Goal: Task Accomplishment & Management: Use online tool/utility

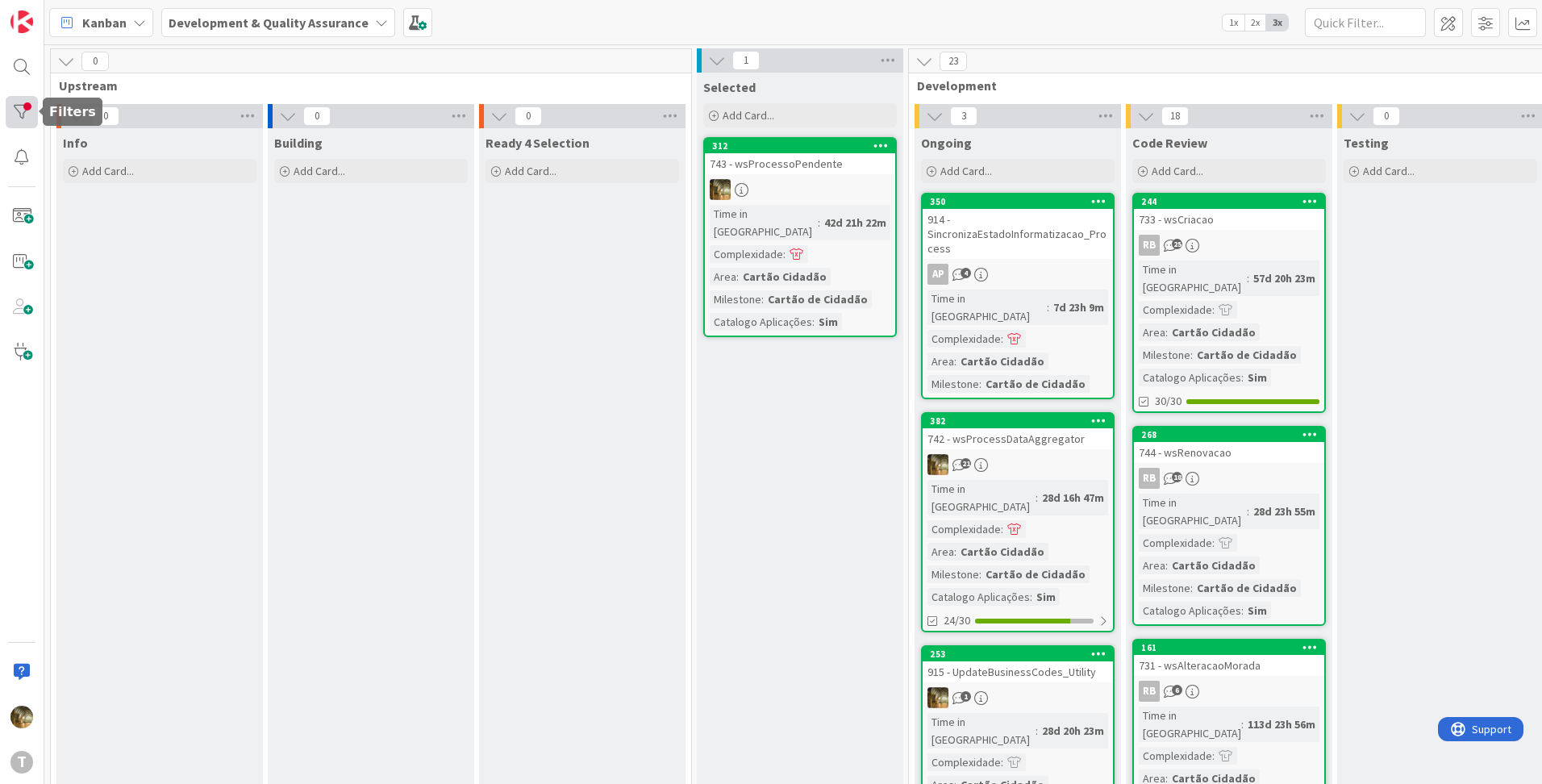
click at [8, 113] on div at bounding box center [22, 112] width 32 height 32
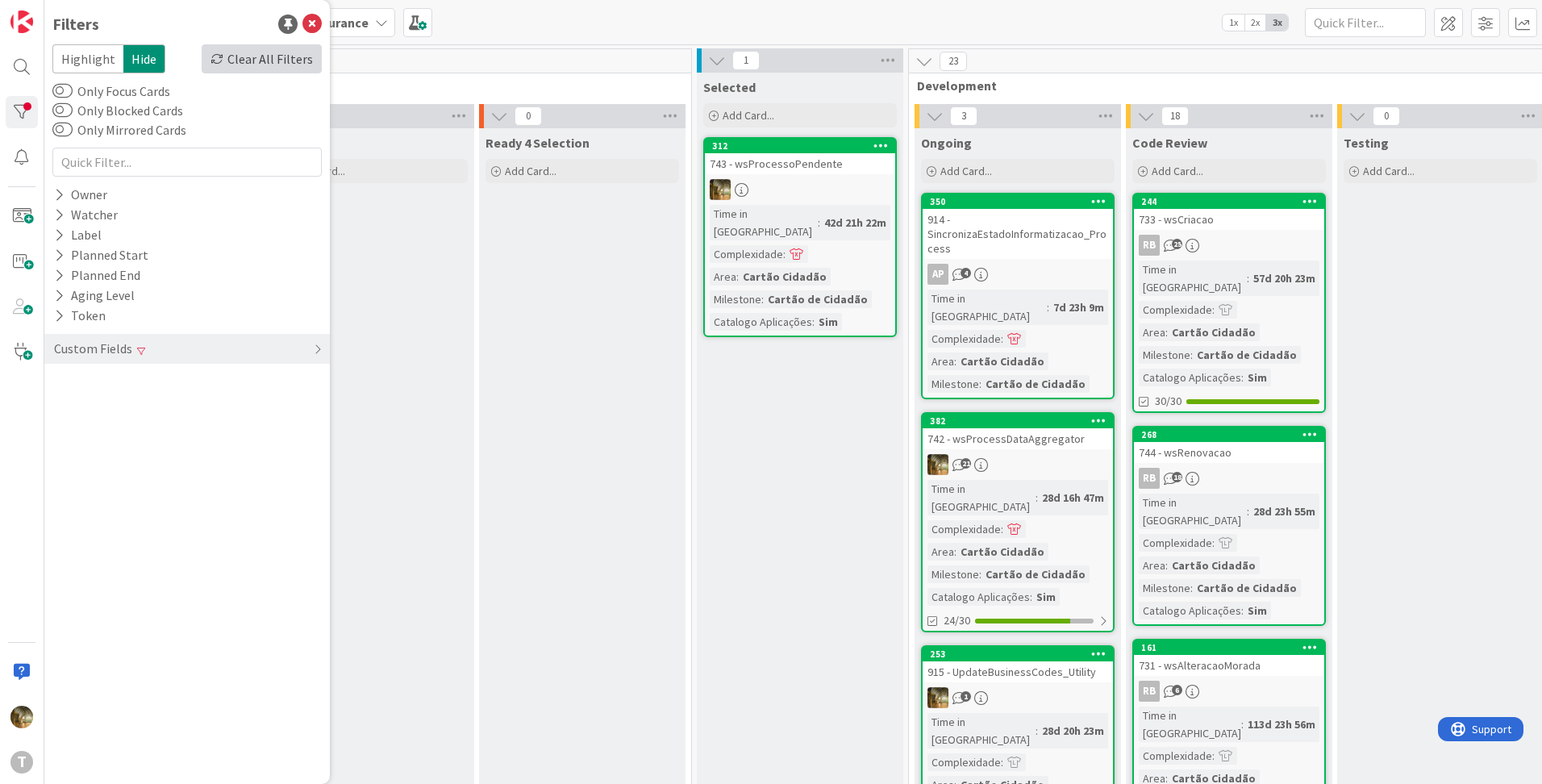
click at [250, 68] on div "Clear All Filters" at bounding box center [261, 58] width 120 height 29
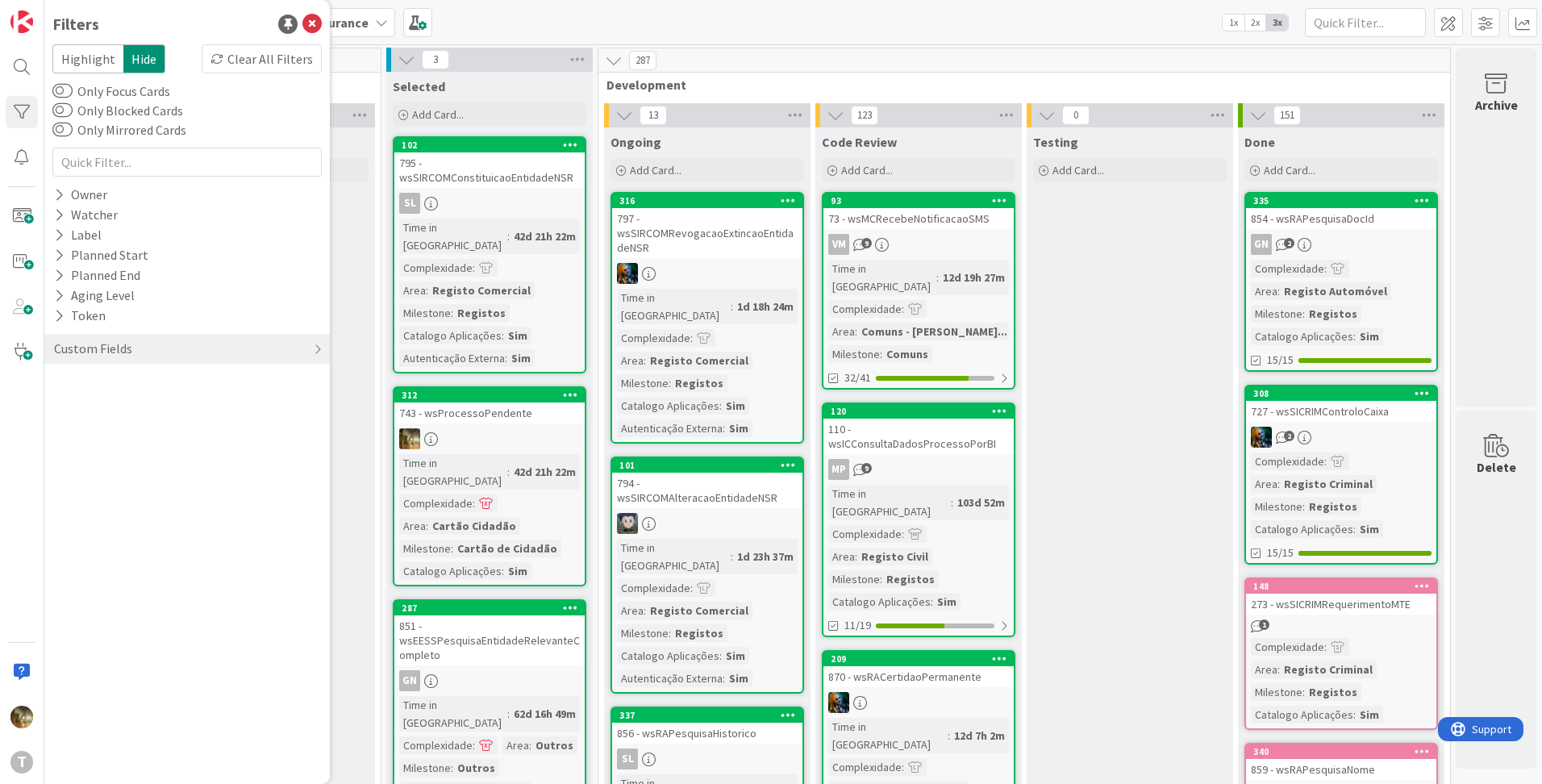
scroll to position [0, 323]
click at [399, 495] on div "Complexidade" at bounding box center [436, 504] width 74 height 18
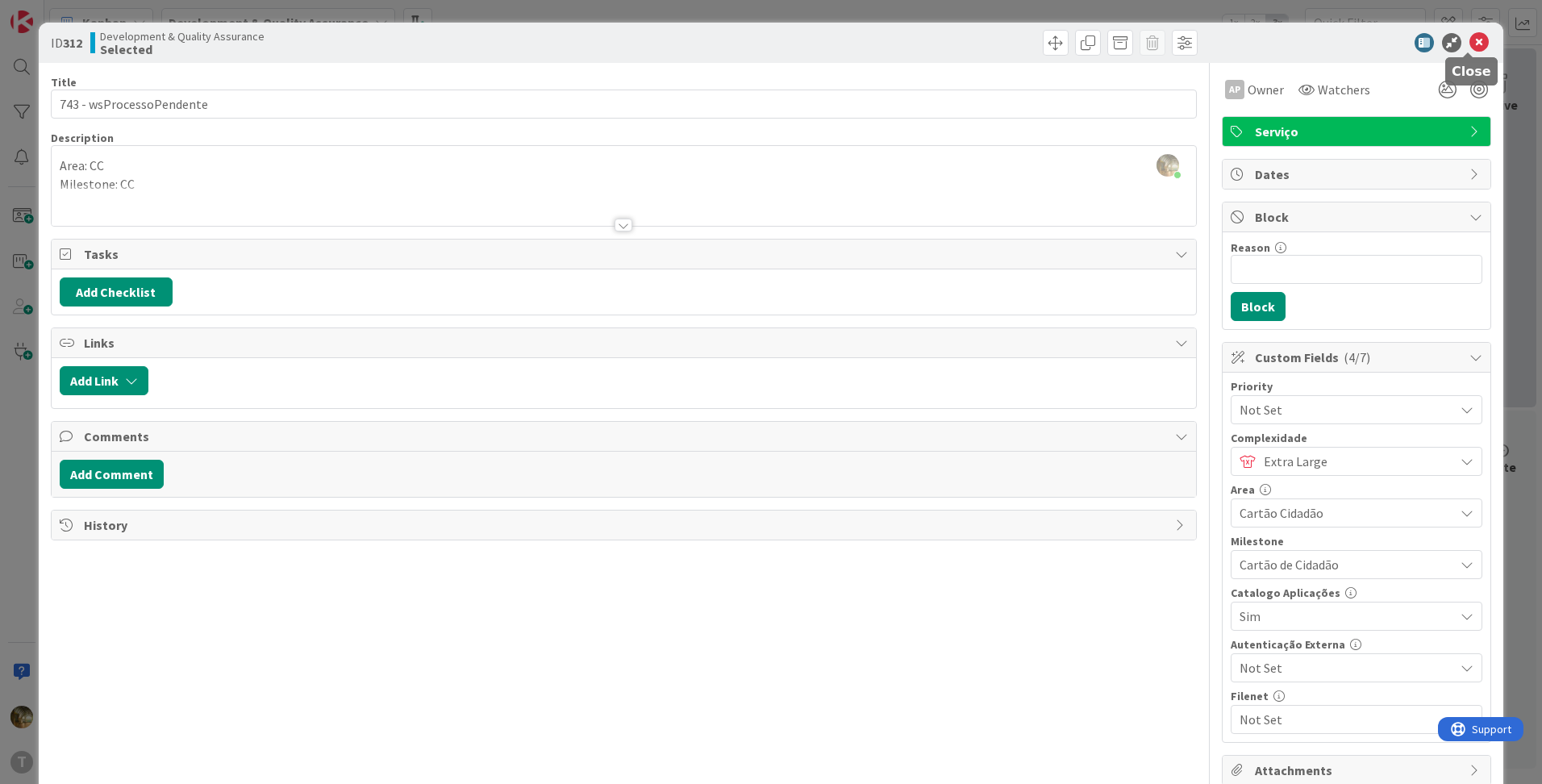
drag, startPoint x: 1474, startPoint y: 42, endPoint x: 1455, endPoint y: 75, distance: 38.1
click at [1474, 42] on icon at bounding box center [1479, 42] width 20 height 20
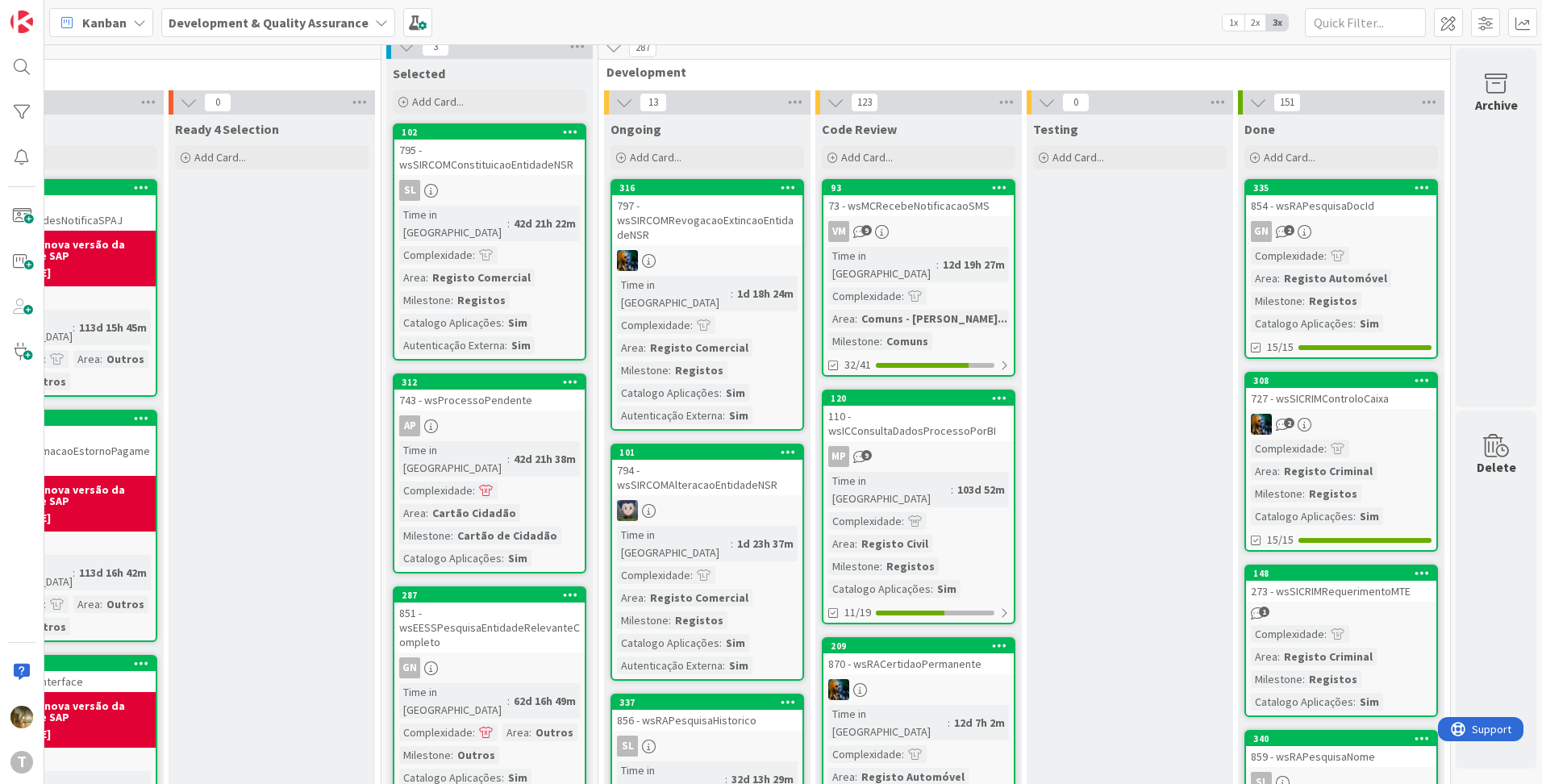
scroll to position [0, 323]
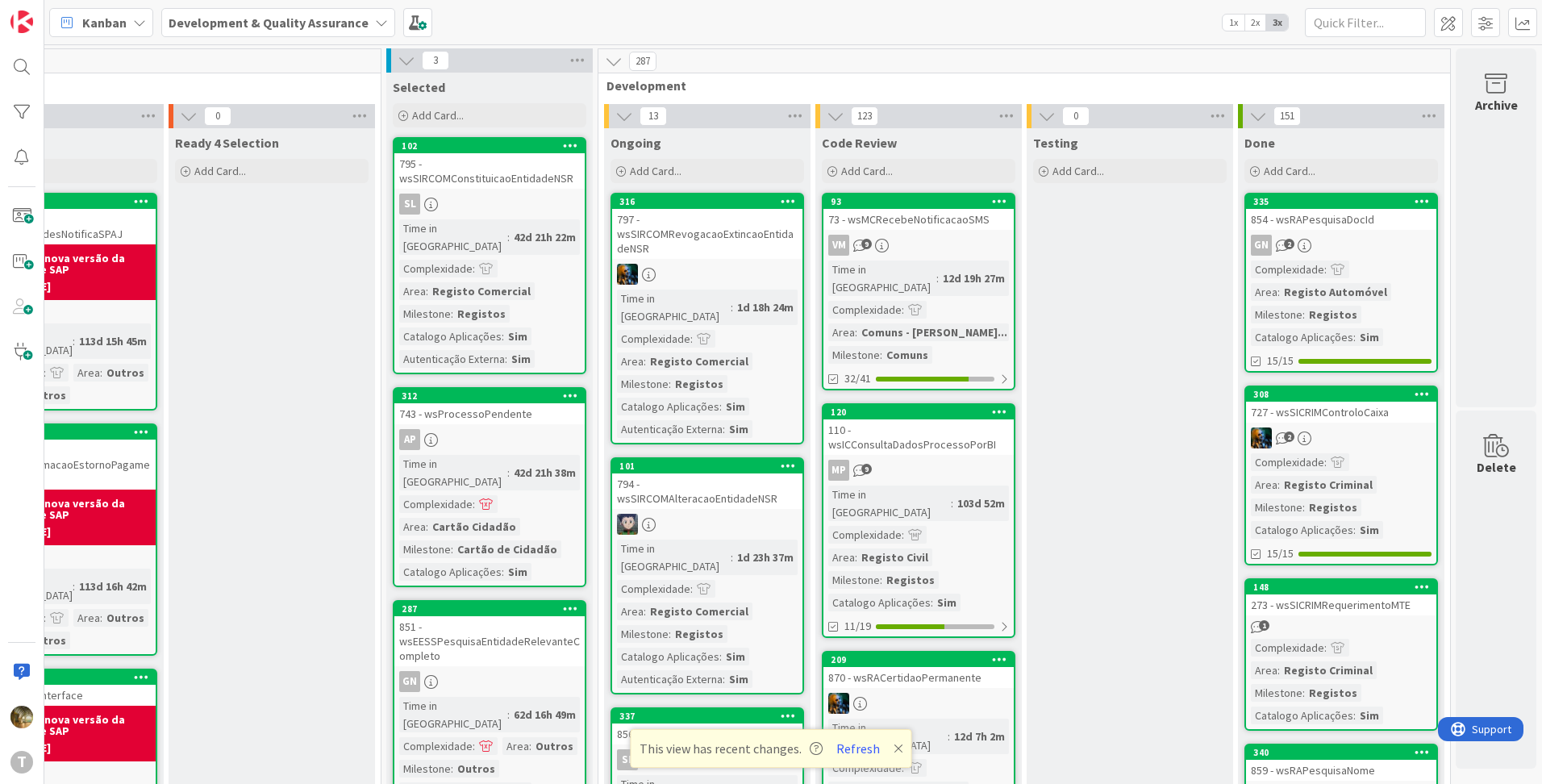
click at [452, 429] on div "AP" at bounding box center [490, 440] width 191 height 21
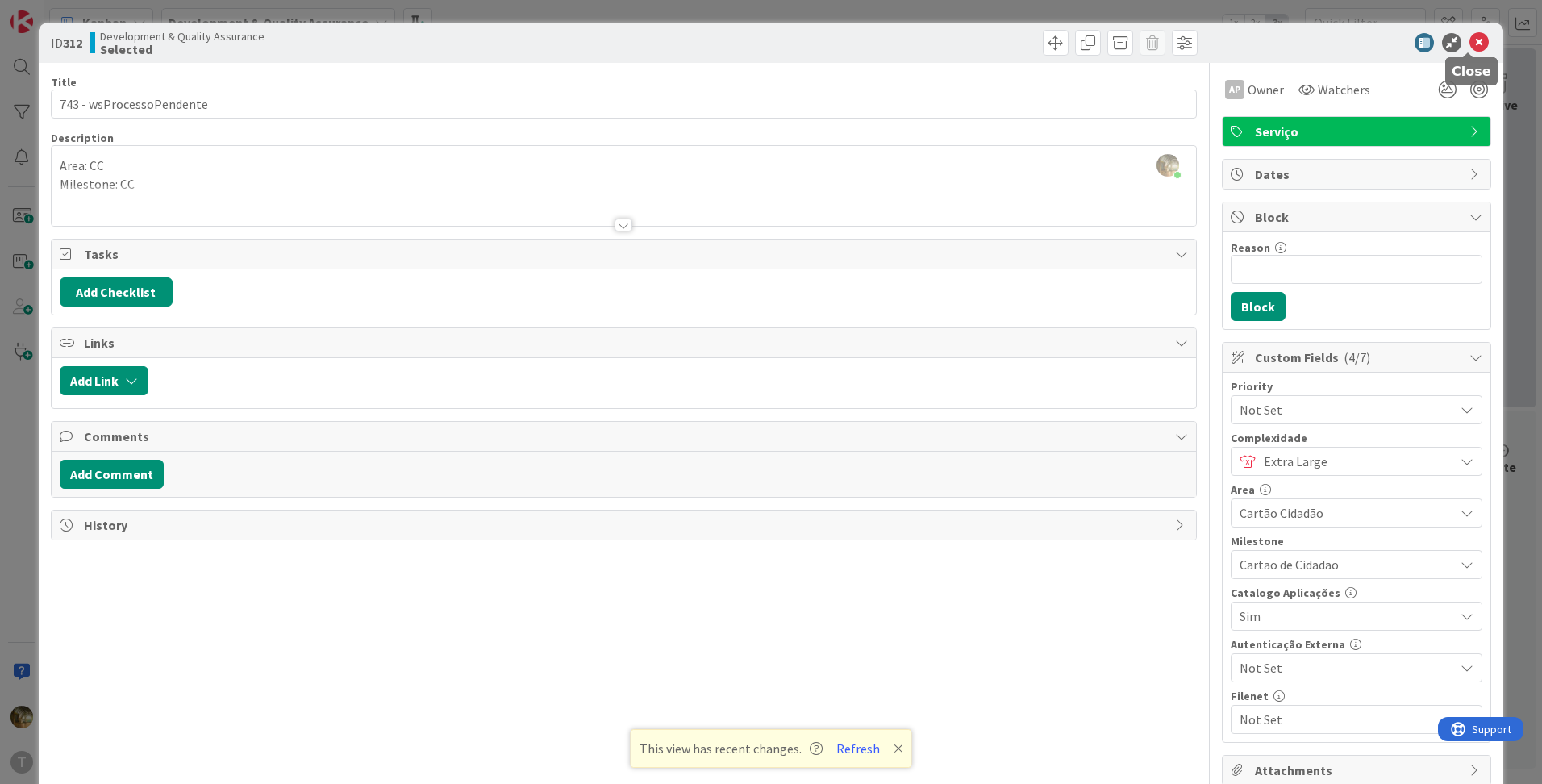
click at [1469, 48] on icon at bounding box center [1479, 42] width 20 height 20
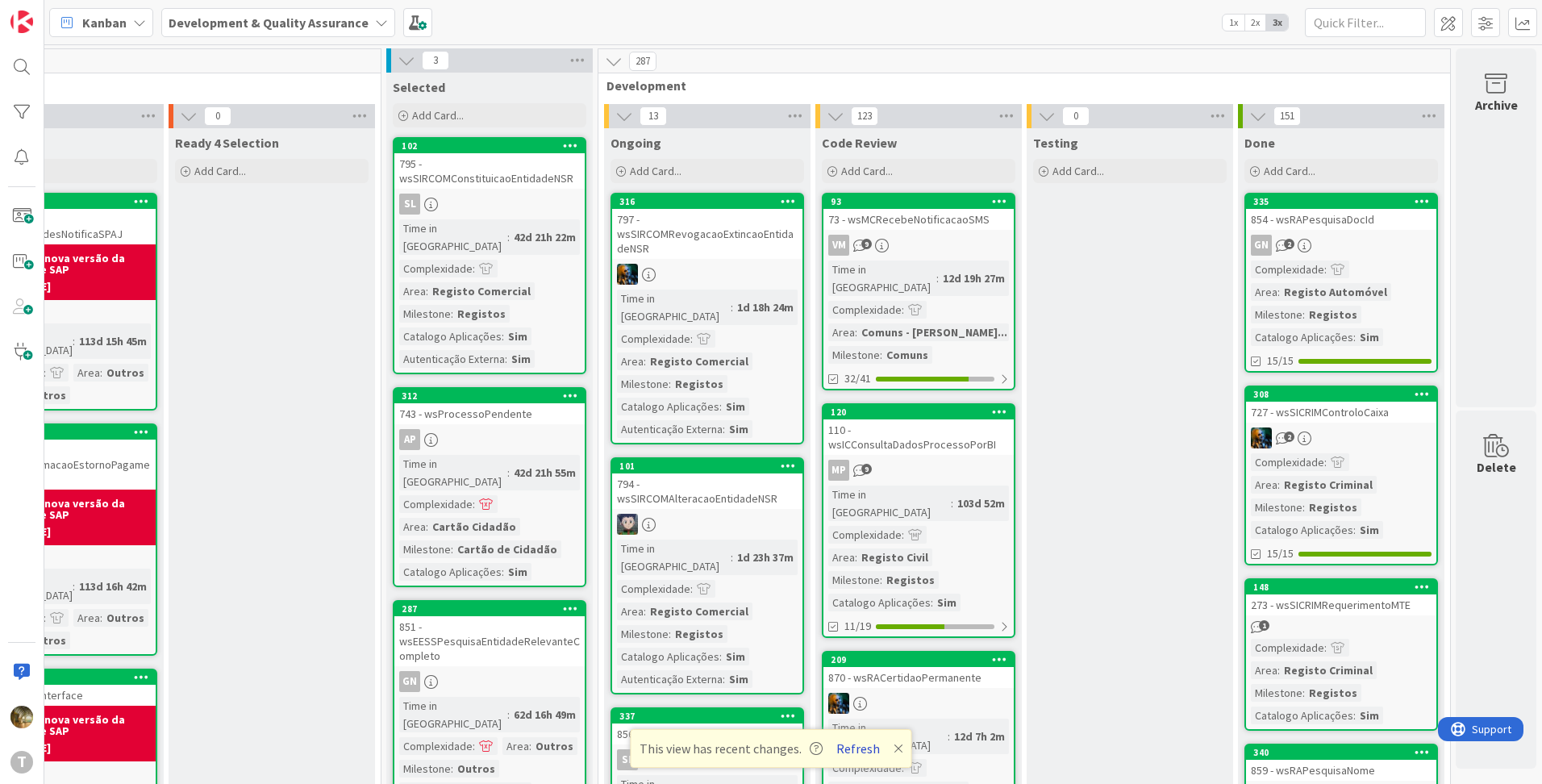
click at [861, 749] on button "Refresh" at bounding box center [858, 748] width 55 height 21
